Goal: Task Accomplishment & Management: Manage account settings

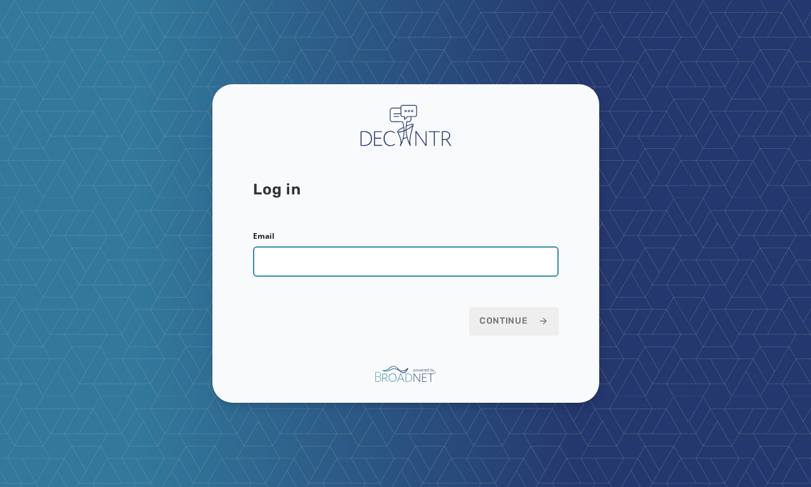
click at [387, 262] on input "Email" at bounding box center [405, 262] width 305 height 30
type input "**********"
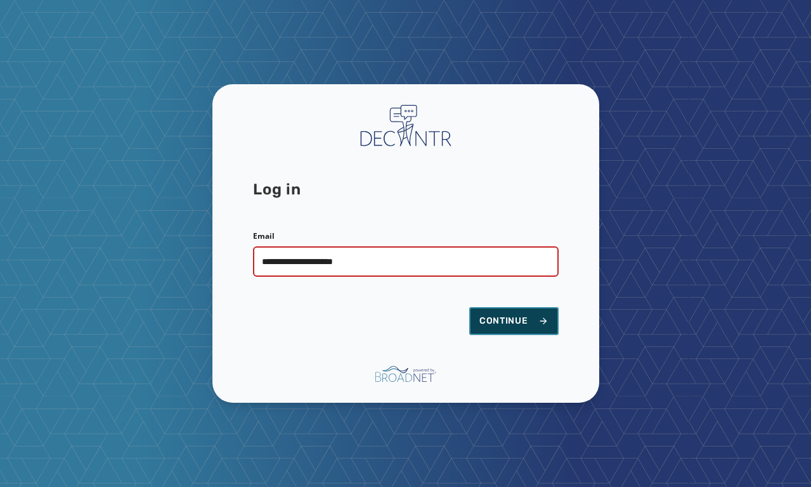
click at [508, 321] on span "Continue" at bounding box center [513, 321] width 69 height 13
click at [509, 318] on span "Continue" at bounding box center [513, 321] width 69 height 13
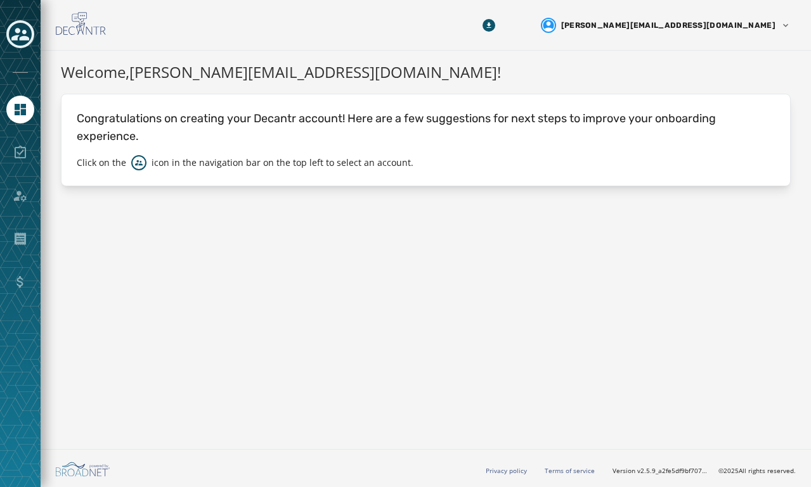
click at [24, 27] on icon "Toggle account select drawer" at bounding box center [20, 34] width 18 height 18
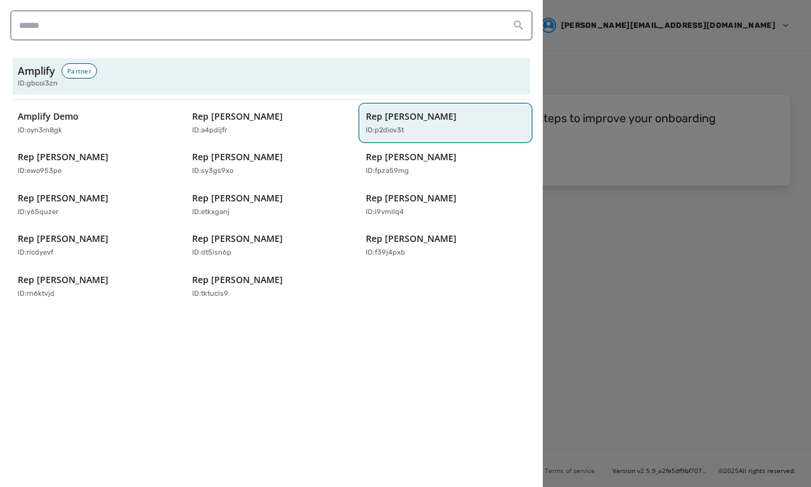
click at [413, 113] on p "Rep Blake Moore" at bounding box center [411, 116] width 91 height 13
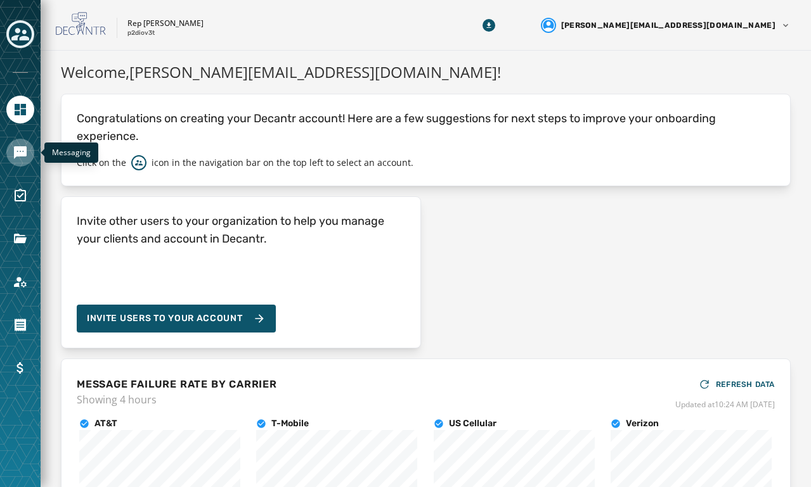
click at [22, 149] on icon "Navigate to Messaging" at bounding box center [20, 152] width 13 height 13
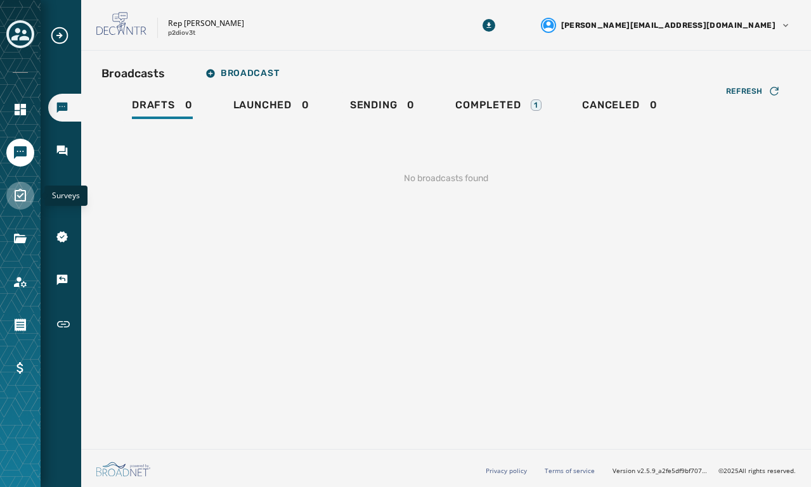
click at [23, 206] on link "Navigate to Surveys" at bounding box center [20, 196] width 28 height 28
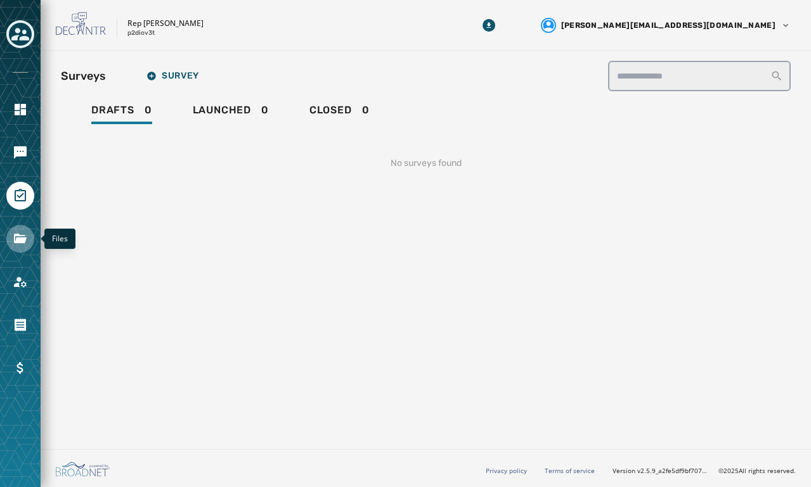
click at [17, 238] on icon "Navigate to Files" at bounding box center [20, 239] width 13 height 10
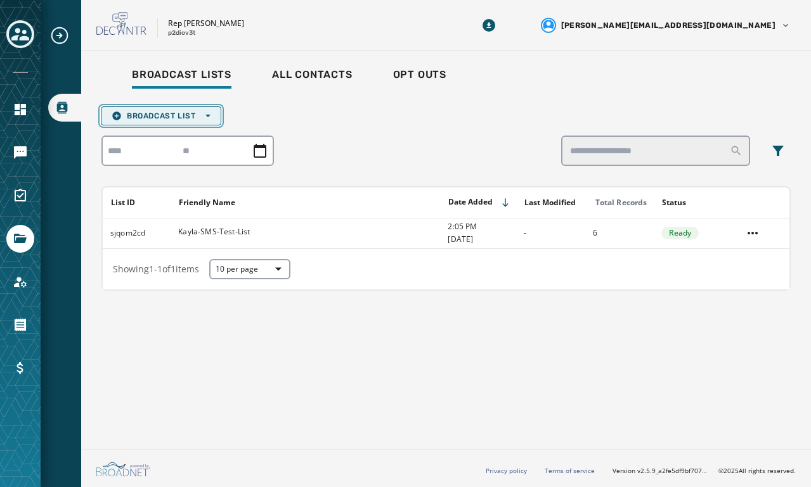
click at [124, 113] on span "Broadcast List Open options" at bounding box center [161, 116] width 99 height 10
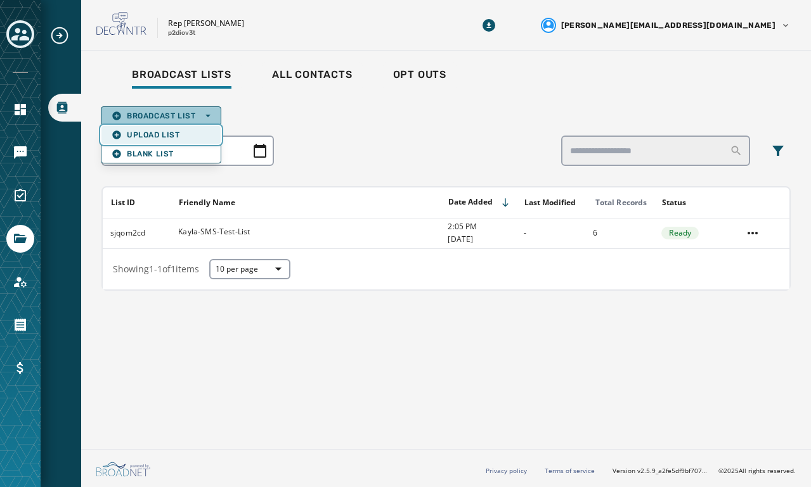
click at [131, 136] on span "Upload List" at bounding box center [161, 135] width 99 height 10
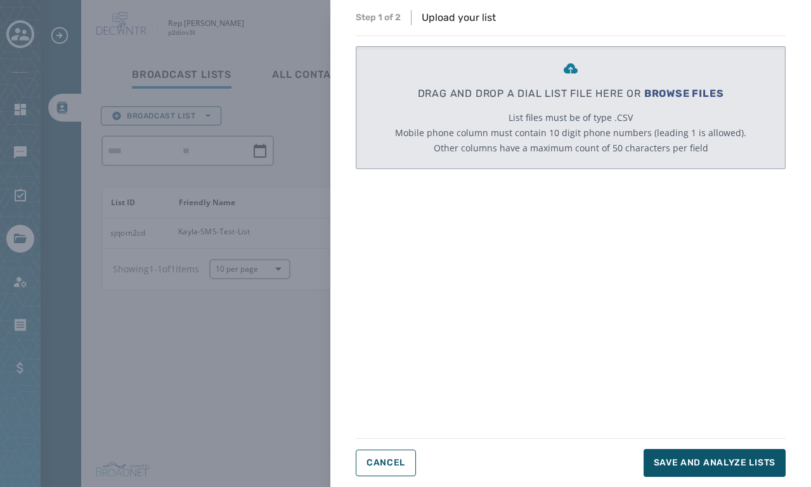
click at [661, 91] on span "BROWSE FILES" at bounding box center [684, 93] width 80 height 12
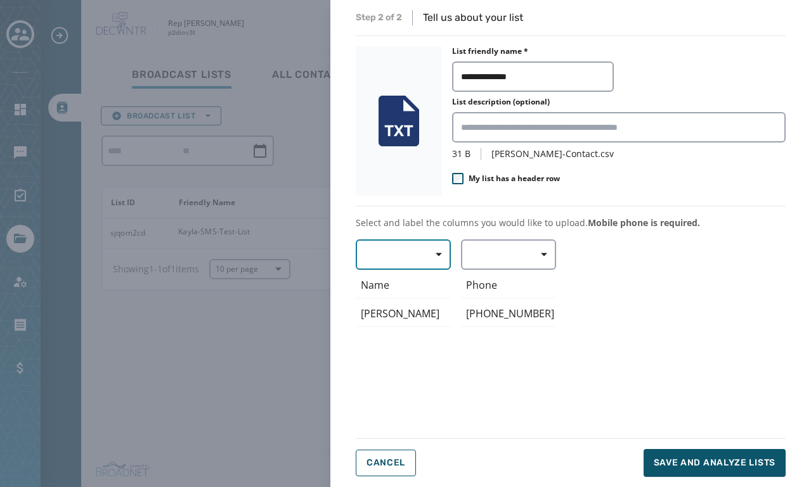
click at [390, 251] on button "button" at bounding box center [403, 255] width 95 height 30
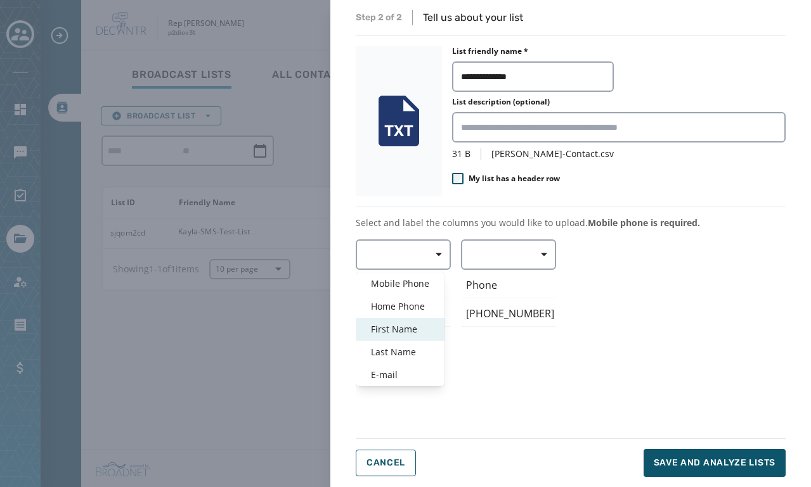
click at [394, 324] on span "First Name" at bounding box center [400, 329] width 58 height 13
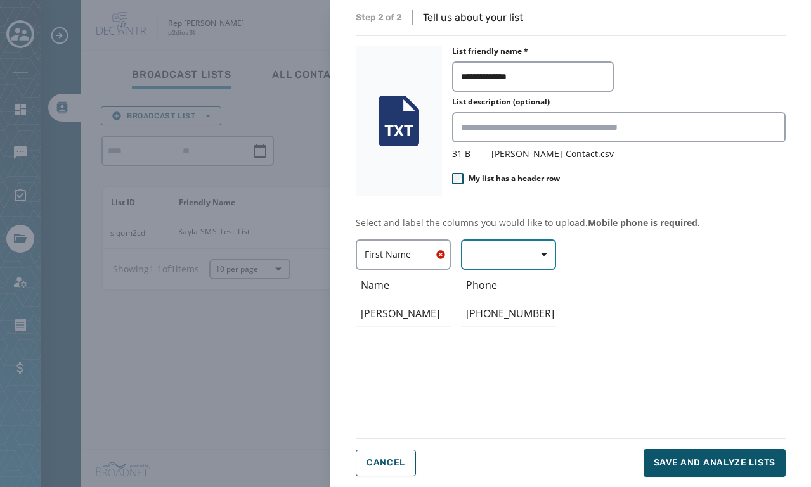
click at [504, 244] on button "button" at bounding box center [508, 255] width 95 height 30
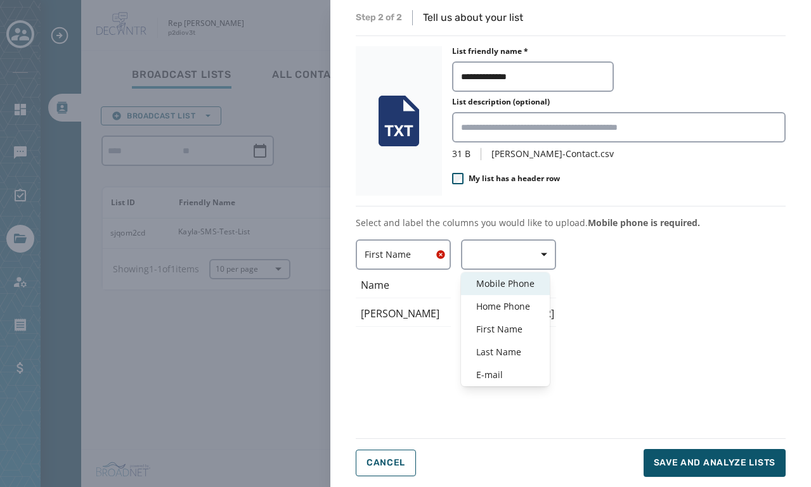
click at [498, 284] on span "Mobile Phone" at bounding box center [505, 284] width 58 height 13
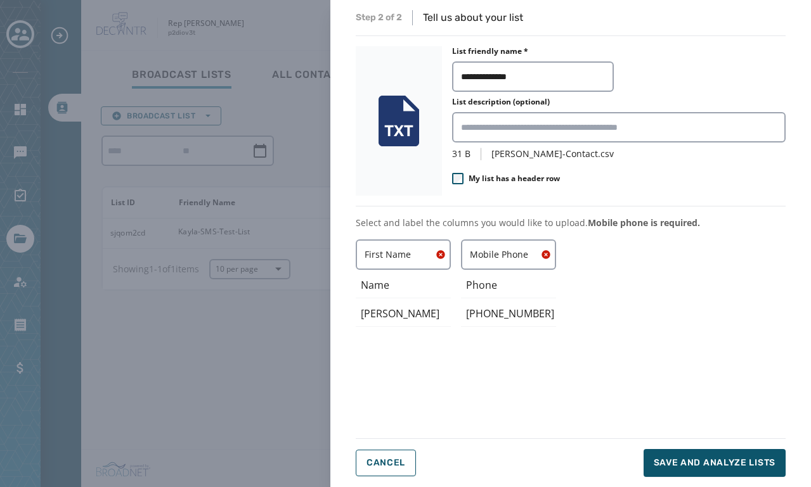
click at [623, 280] on div "First Name Name Taylor Mobile Phone Phone 717-798-0133" at bounding box center [571, 331] width 430 height 183
click at [663, 276] on div "First Name Name Taylor Mobile Phone Phone 717-798-0133" at bounding box center [571, 331] width 430 height 183
click at [693, 460] on span "Save and analyze lists" at bounding box center [714, 463] width 122 height 13
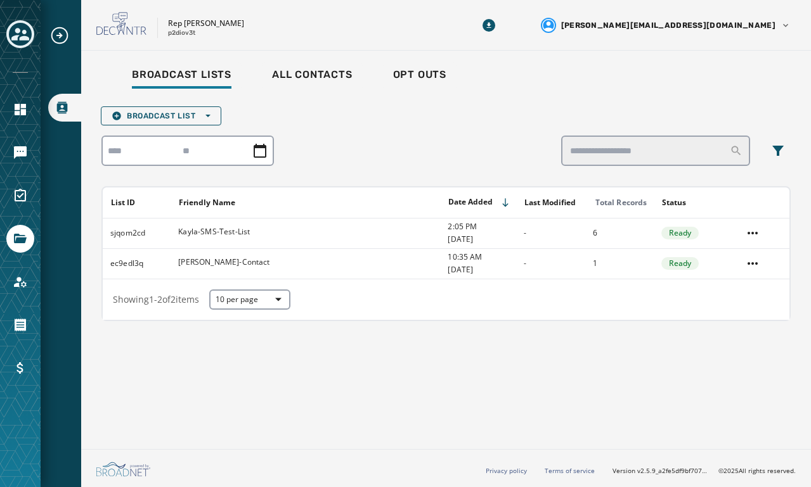
click at [58, 31] on icon "Expand sub nav menu" at bounding box center [59, 35] width 20 height 20
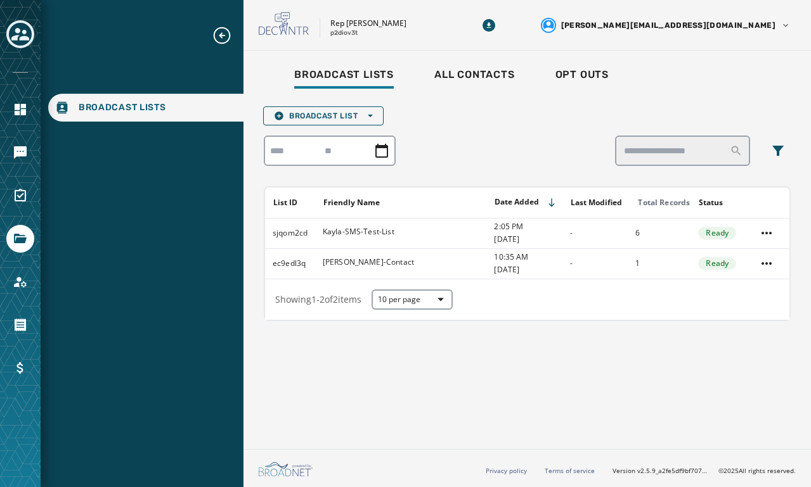
click at [218, 34] on icon "Expand sub nav menu" at bounding box center [222, 35] width 20 height 20
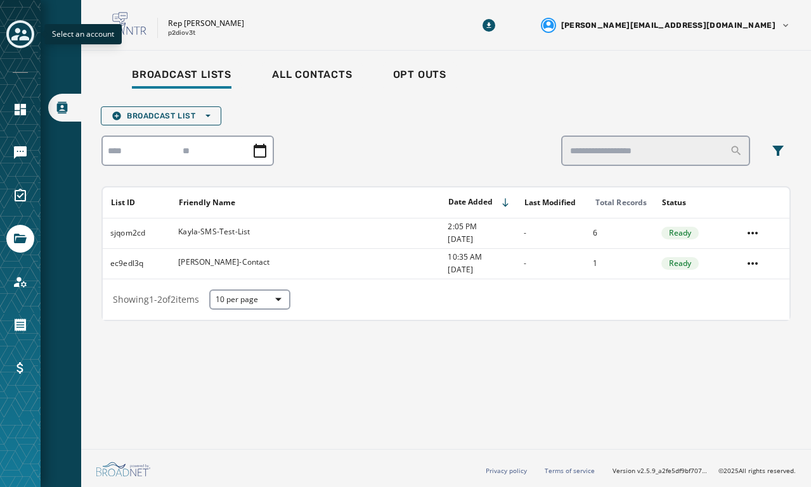
click at [21, 42] on icon "Toggle account select drawer" at bounding box center [20, 34] width 18 height 18
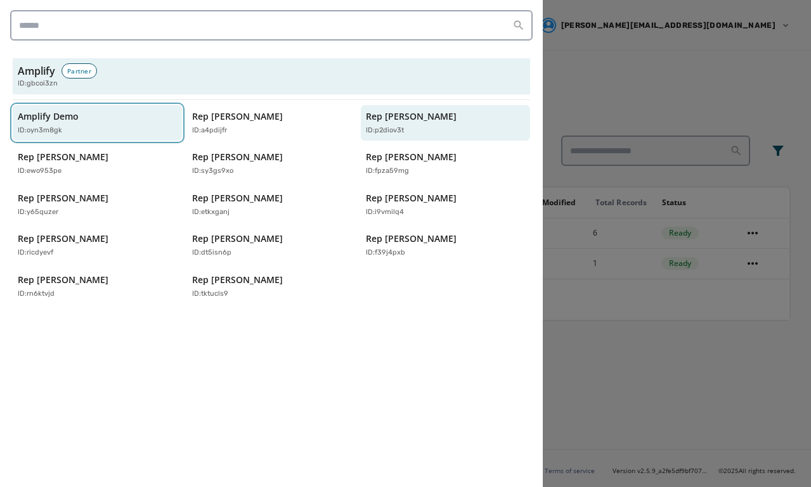
click at [48, 117] on p "Amplify Demo" at bounding box center [48, 116] width 61 height 13
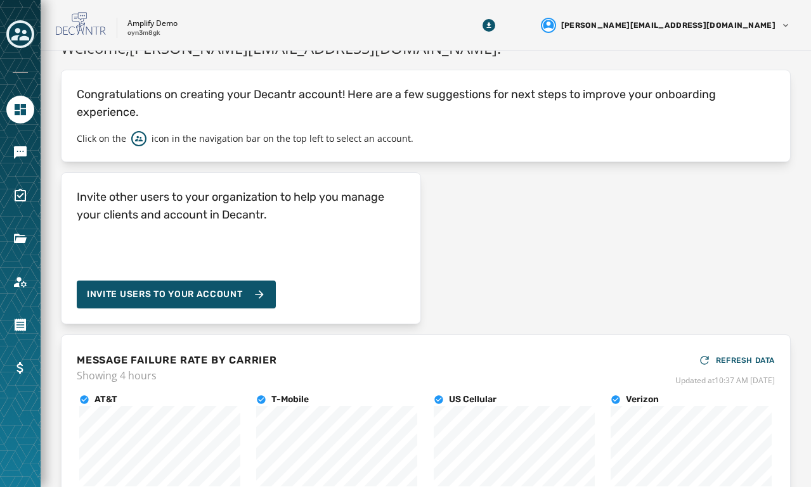
scroll to position [29, 0]
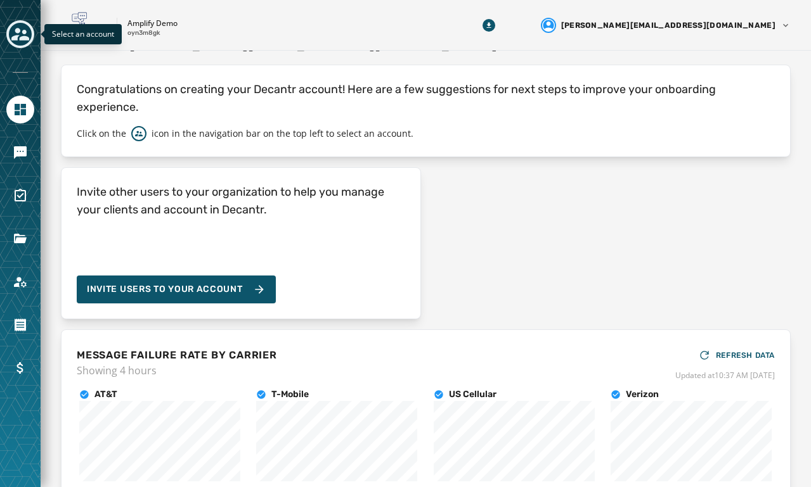
click at [9, 34] on div "Toggle account select drawer" at bounding box center [20, 34] width 23 height 23
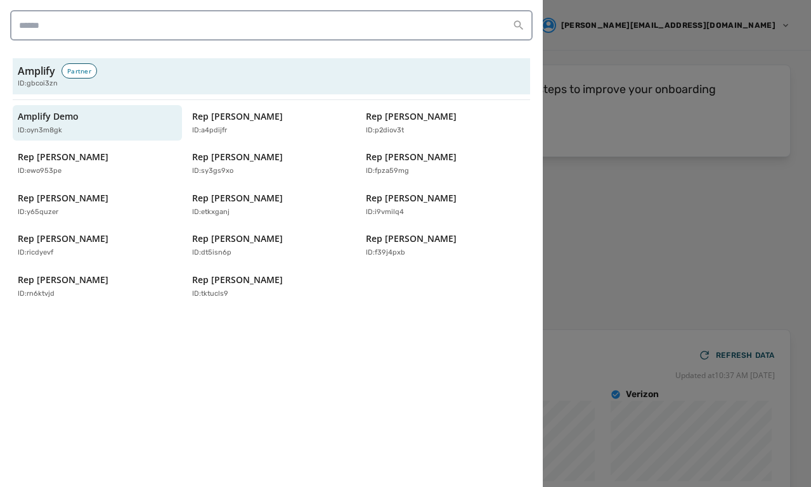
click at [181, 318] on div "Amplify Partner ID: gbcoi3zn Amplify Demo ID: oyn3m8gk Rep Abraham Hamadeh ID: …" at bounding box center [271, 243] width 543 height 487
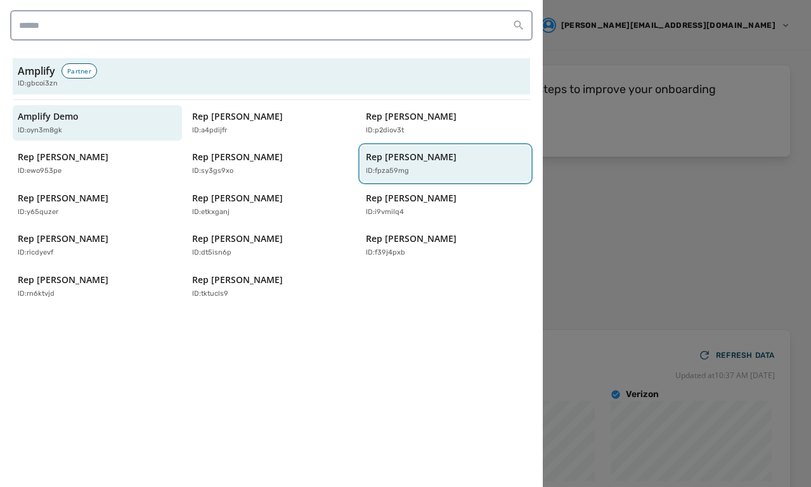
click at [397, 164] on div "Rep Hank Johnson ID: fpza59mg" at bounding box center [439, 164] width 146 height 26
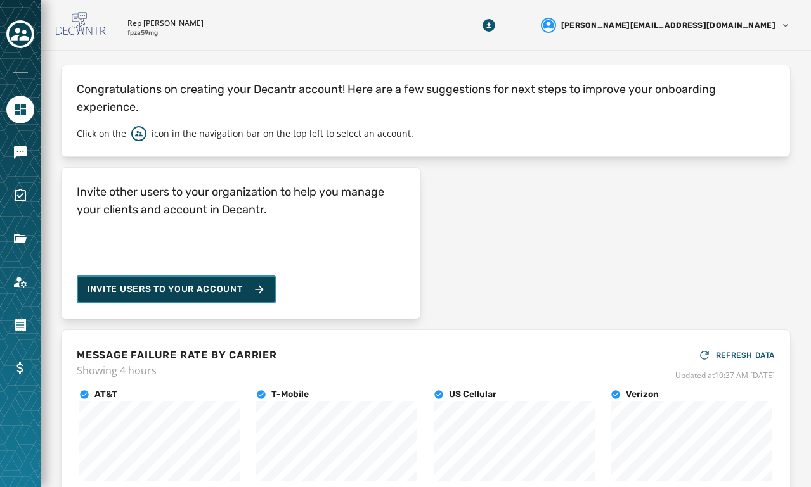
click at [162, 283] on button "Invite Users to your account" at bounding box center [176, 290] width 199 height 28
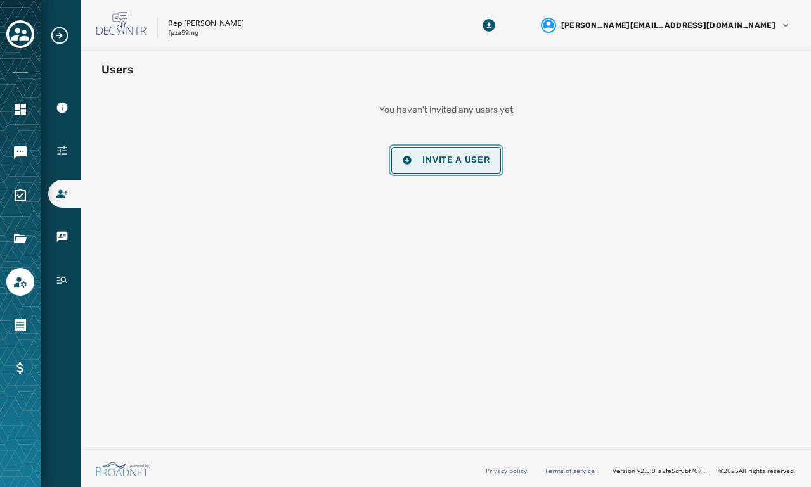
click at [409, 161] on icon "button" at bounding box center [407, 160] width 8 height 8
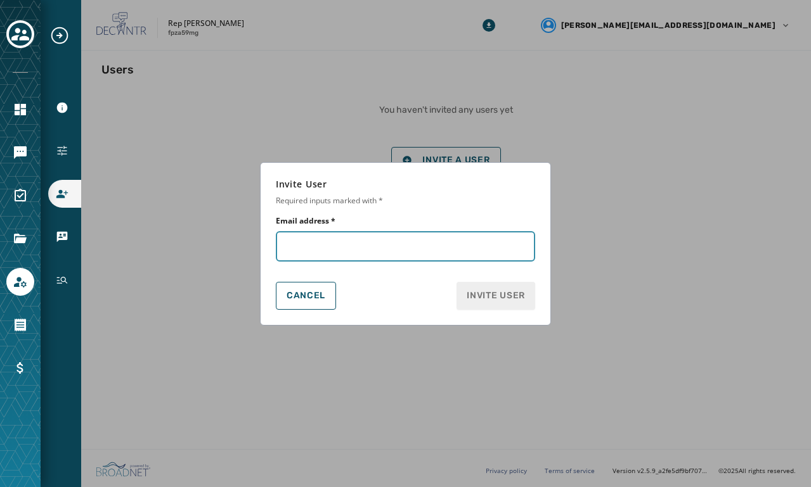
click at [309, 243] on input "Email address *" at bounding box center [405, 246] width 259 height 30
type input "**********"
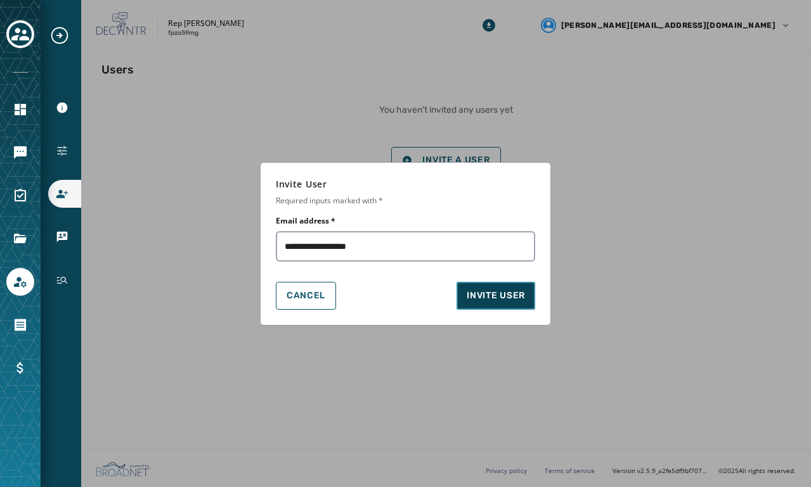
click at [493, 294] on span "Invite User" at bounding box center [495, 296] width 58 height 13
